Goal: Find contact information: Find contact information

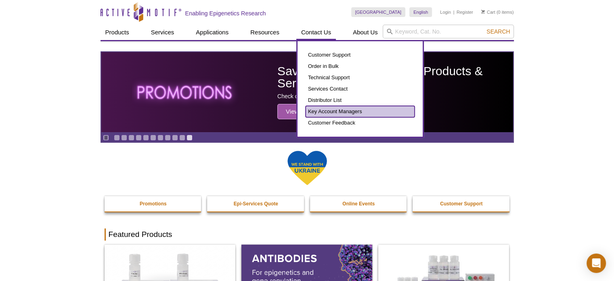
click at [335, 111] on link "Key Account Managers" at bounding box center [360, 111] width 109 height 11
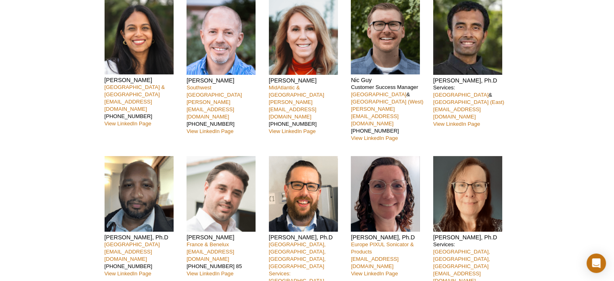
scroll to position [81, 0]
